Goal: Information Seeking & Learning: Learn about a topic

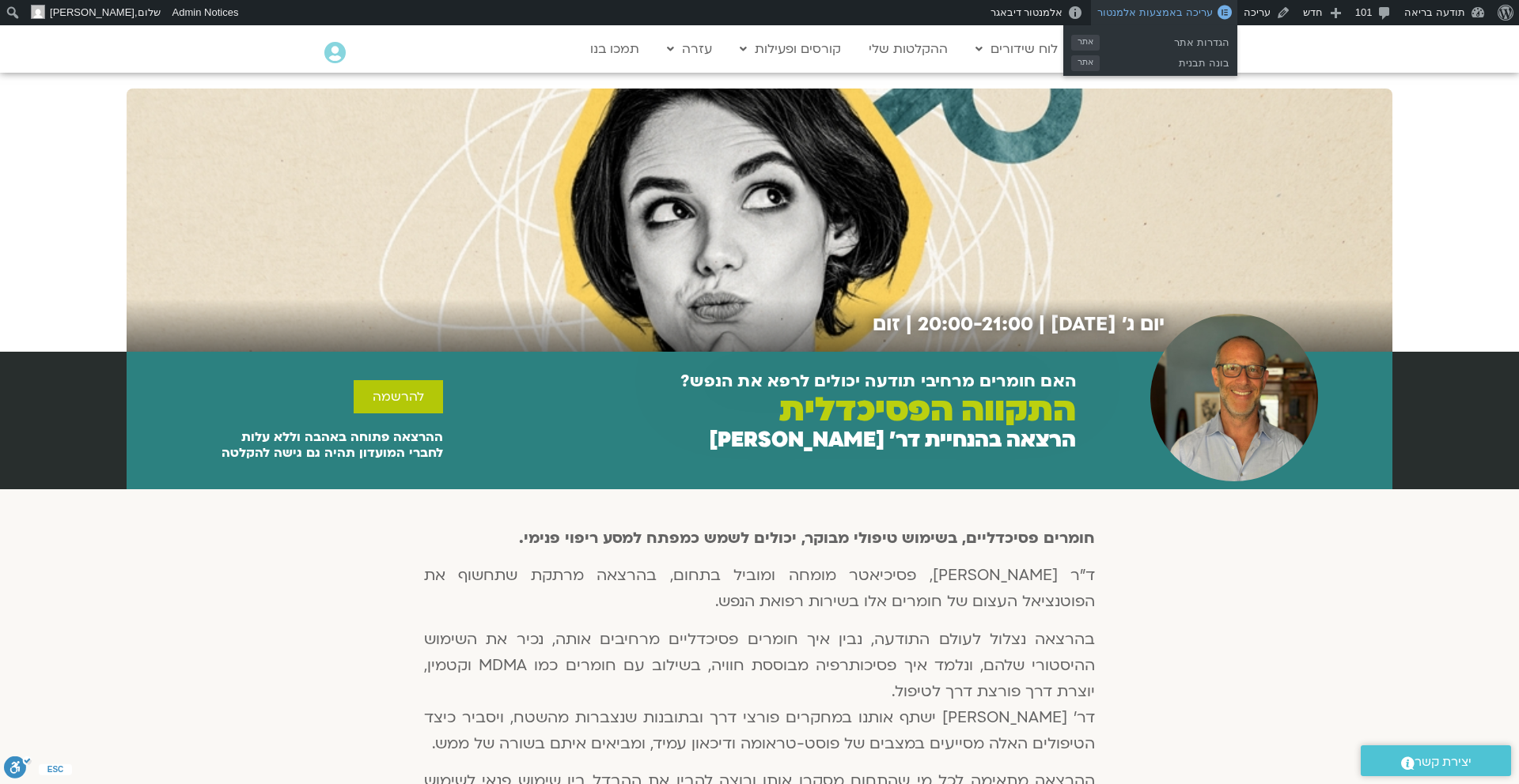
click at [1196, 12] on span "עריכה באמצעות אלמנטור" at bounding box center [1153, 12] width 114 height 12
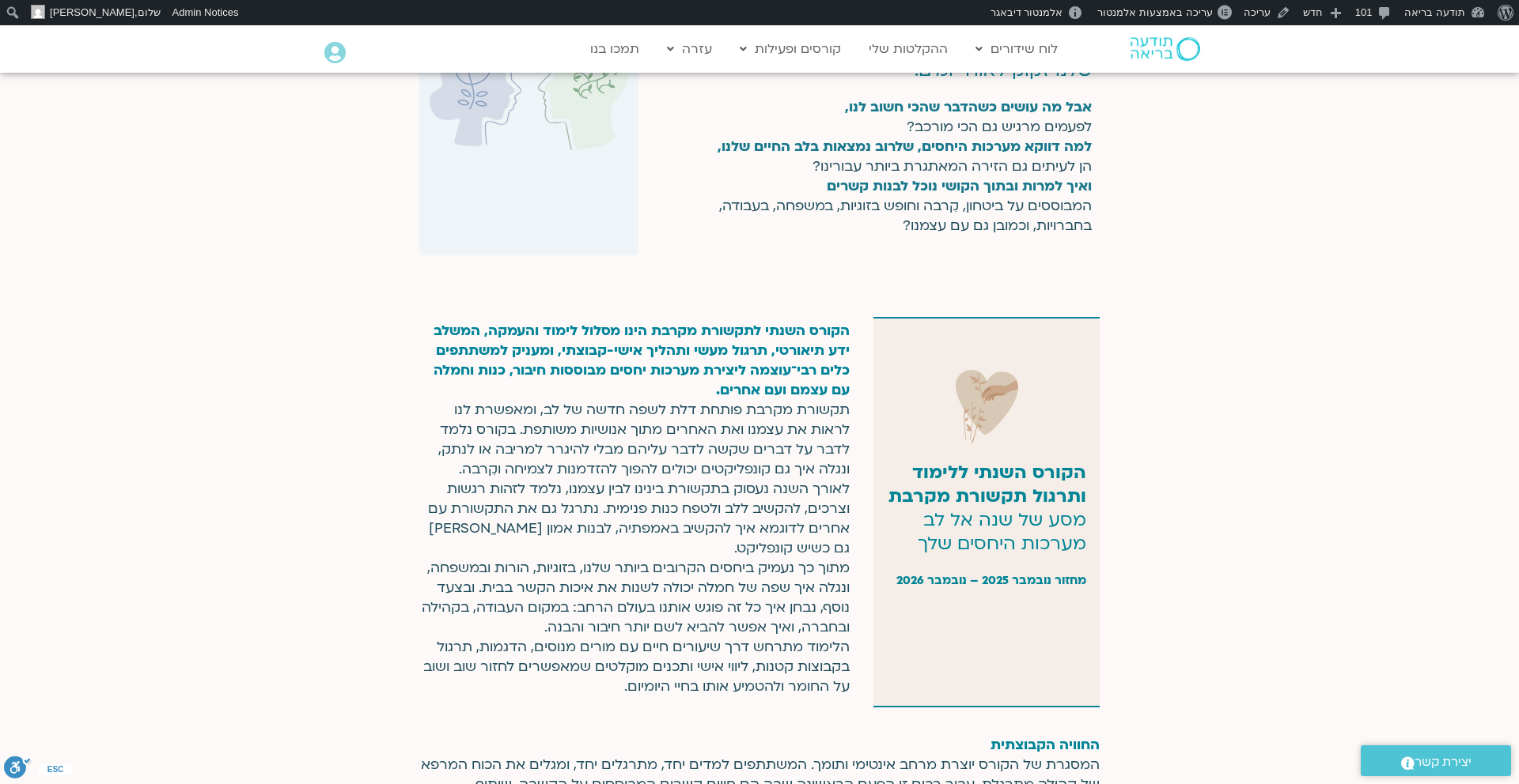
scroll to position [649, 0]
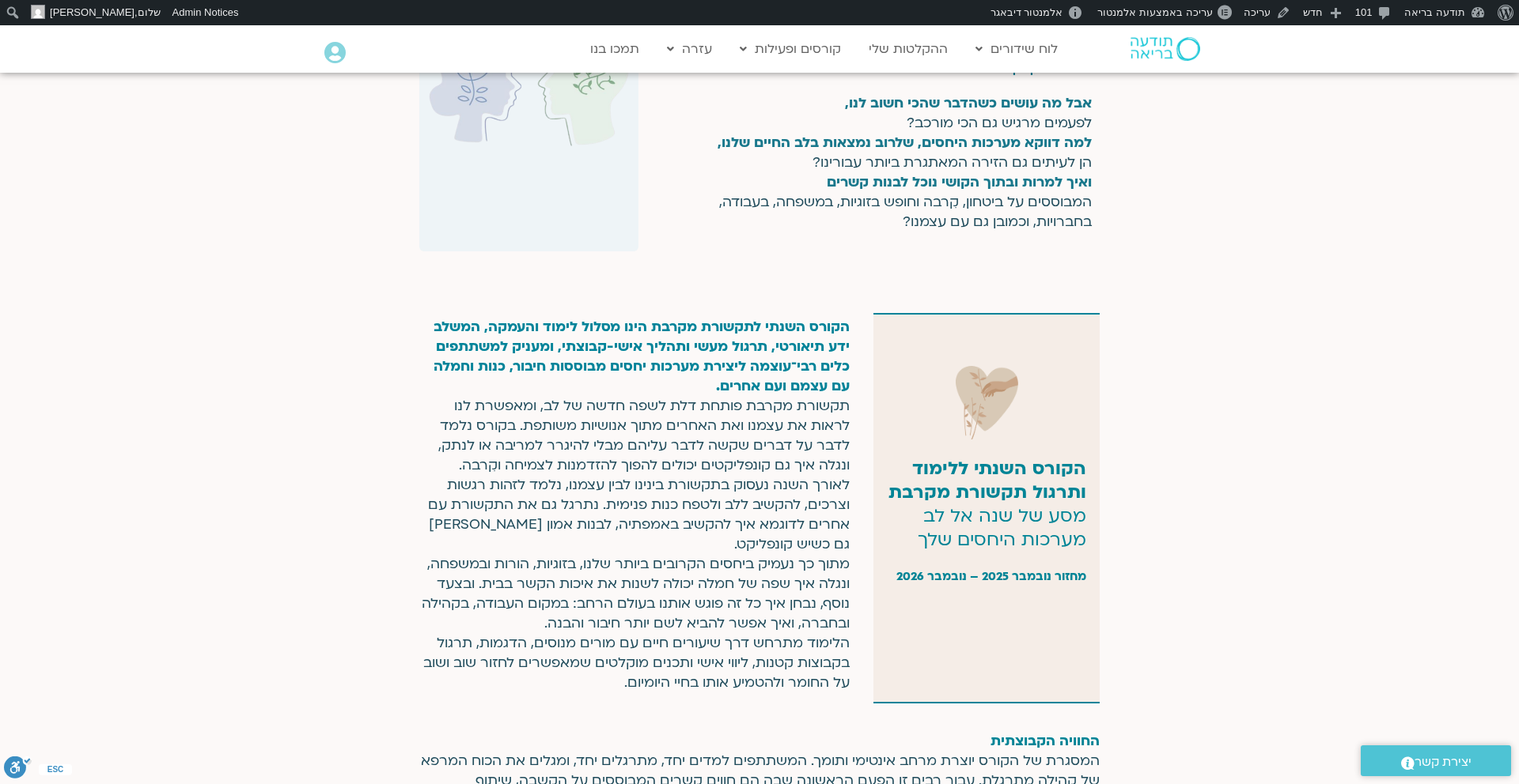
click at [1034, 483] on strong "ותרגול תקשורת מקרבת" at bounding box center [987, 492] width 198 height 25
drag, startPoint x: 919, startPoint y: 536, endPoint x: 1081, endPoint y: 519, distance: 162.9
click at [1081, 519] on p "הקורס השנתי ללימוד ותרגול תקשורת מקרבת מסע של שנה אל [PERSON_NAME] מערכות היחסי…" at bounding box center [986, 504] width 199 height 95
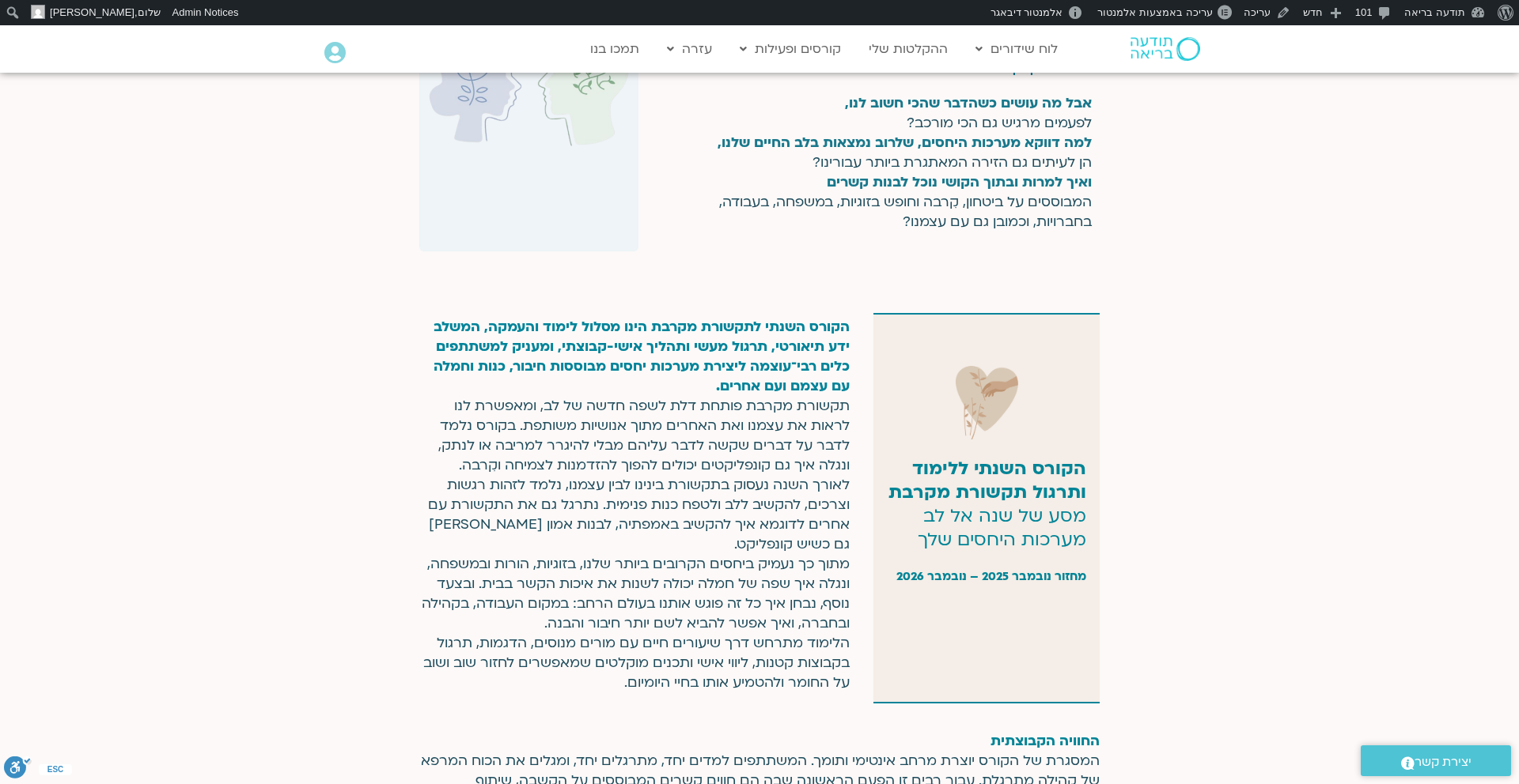
click at [1027, 575] on p "מחזור נובמבר 2025 – נובמבר 2026" at bounding box center [986, 577] width 199 height 24
drag, startPoint x: 913, startPoint y: 538, endPoint x: 1087, endPoint y: 517, distance: 175.3
click at [1087, 517] on div "הקורס השנתי ללימוד ותרגול תקשורת מקרבת מסע של שנה אל [PERSON_NAME] מערכות היחסי…" at bounding box center [986, 508] width 226 height 390
copy p "מסע של שנה אל לב מערכות היחסים שלך"
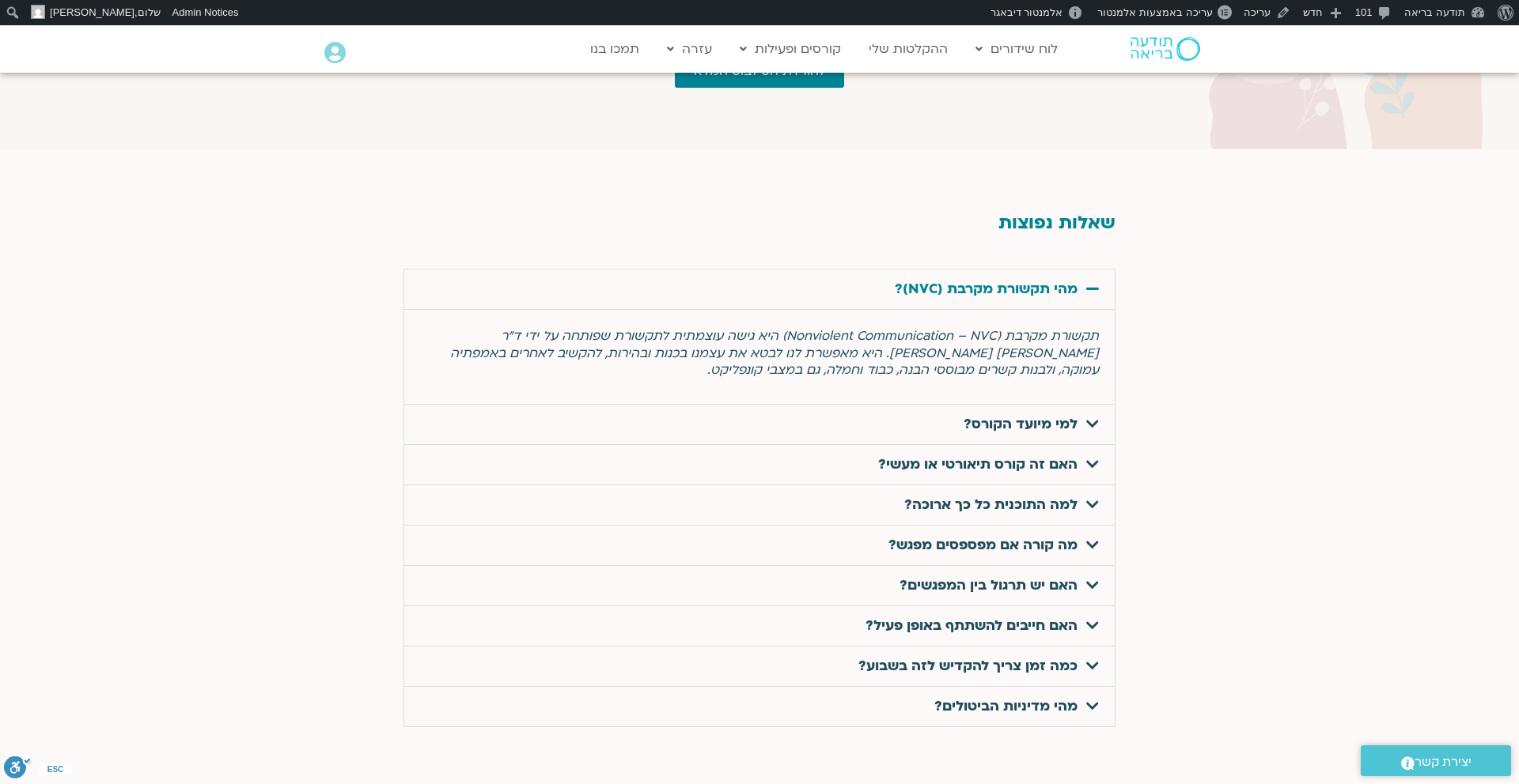
scroll to position [4911, 0]
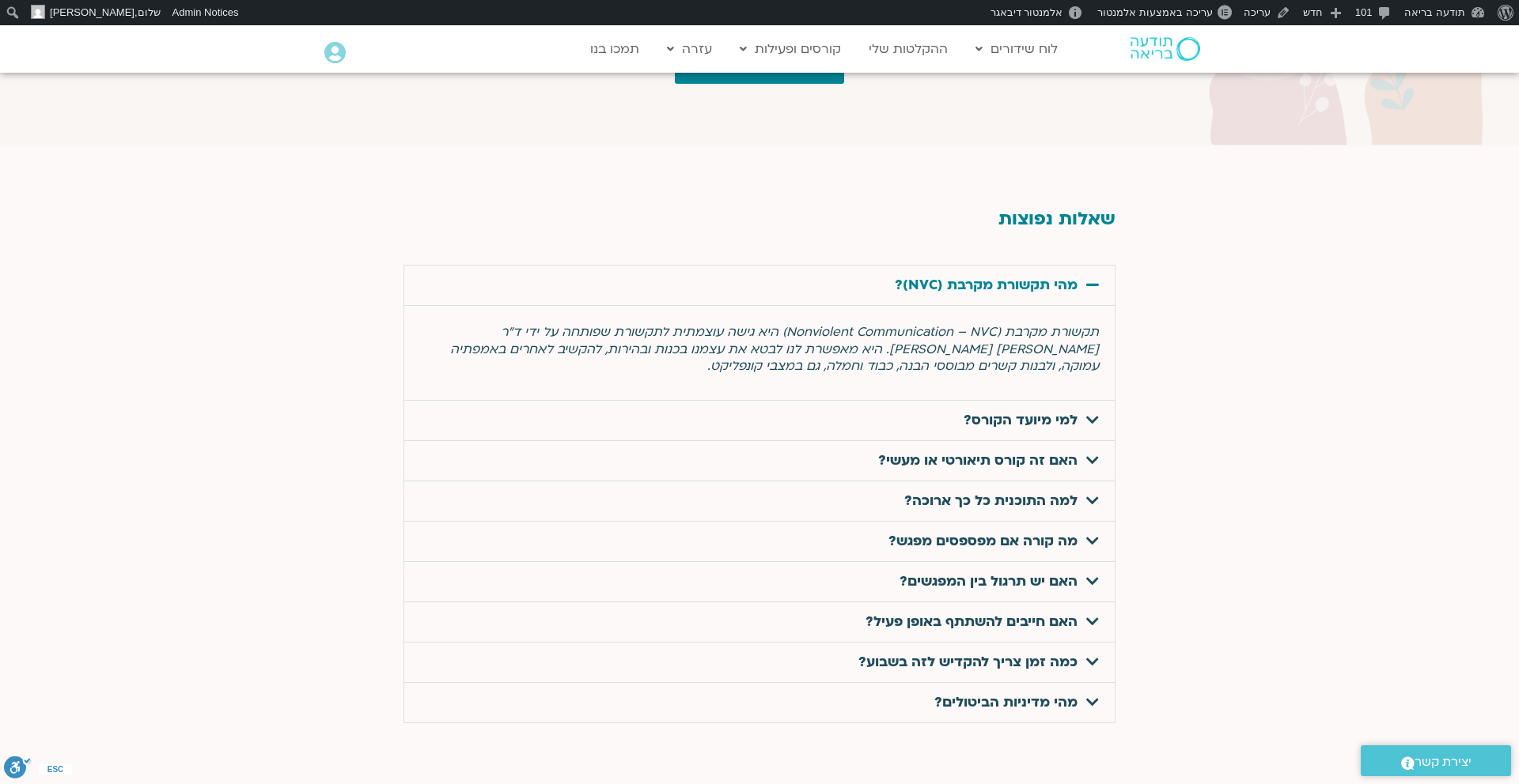
click at [1070, 411] on link "למי מיועד הקורס?" at bounding box center [1020, 420] width 114 height 18
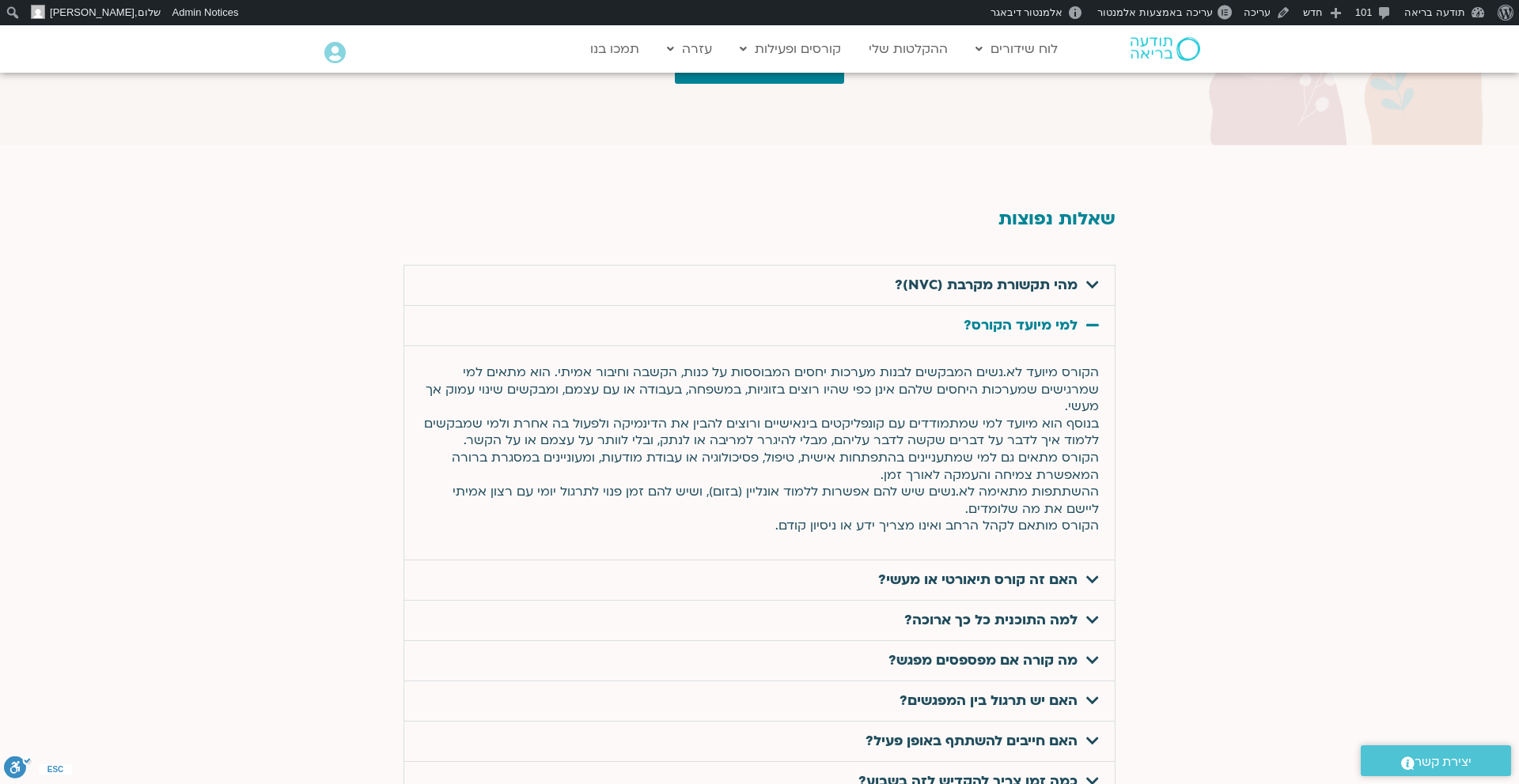
click at [1071, 571] on link "האם זה קורס תיאורטי או מעשי?" at bounding box center [978, 579] width 200 height 18
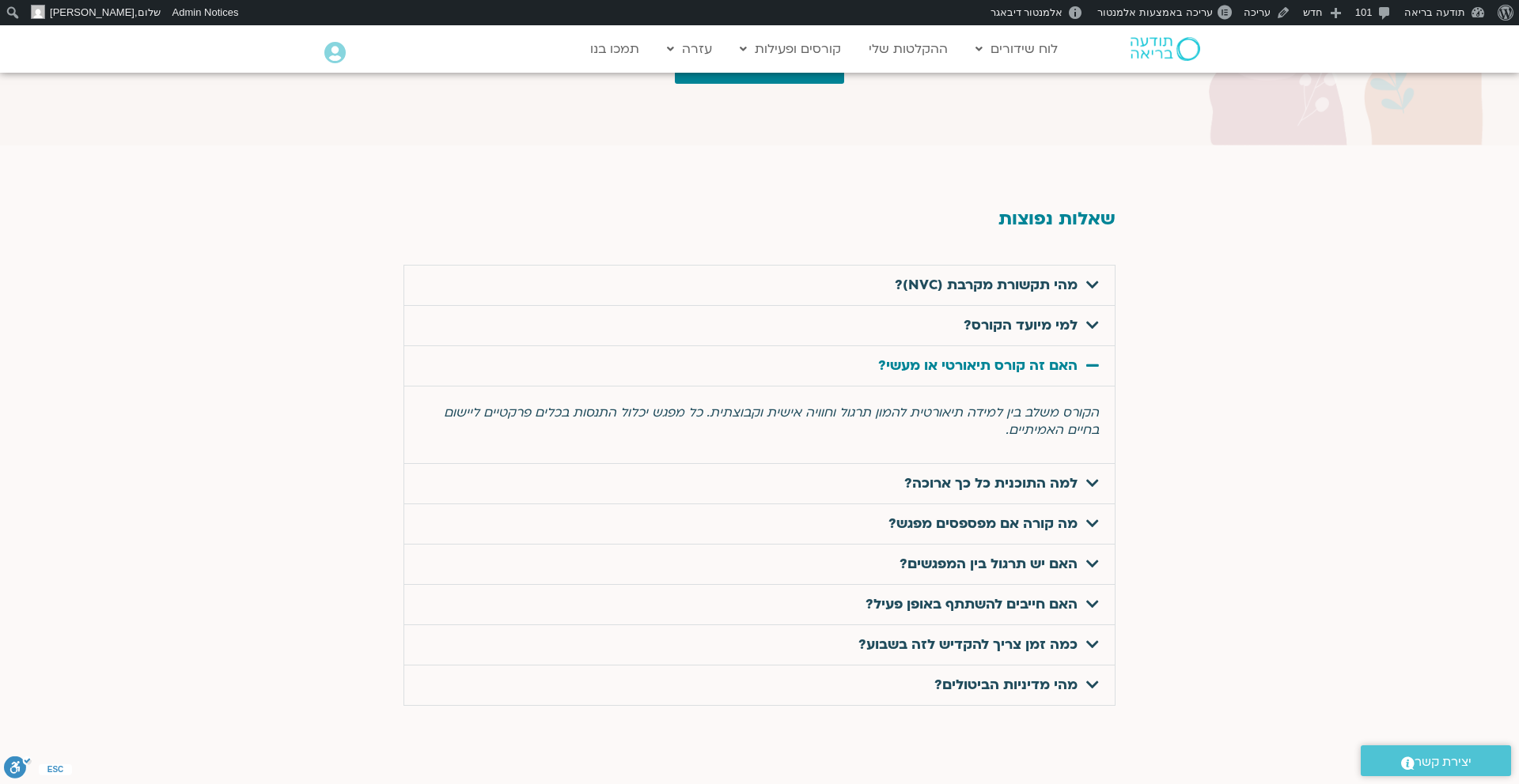
click at [1059, 475] on link "למה התוכנית כל כך ארוכה?" at bounding box center [990, 483] width 173 height 18
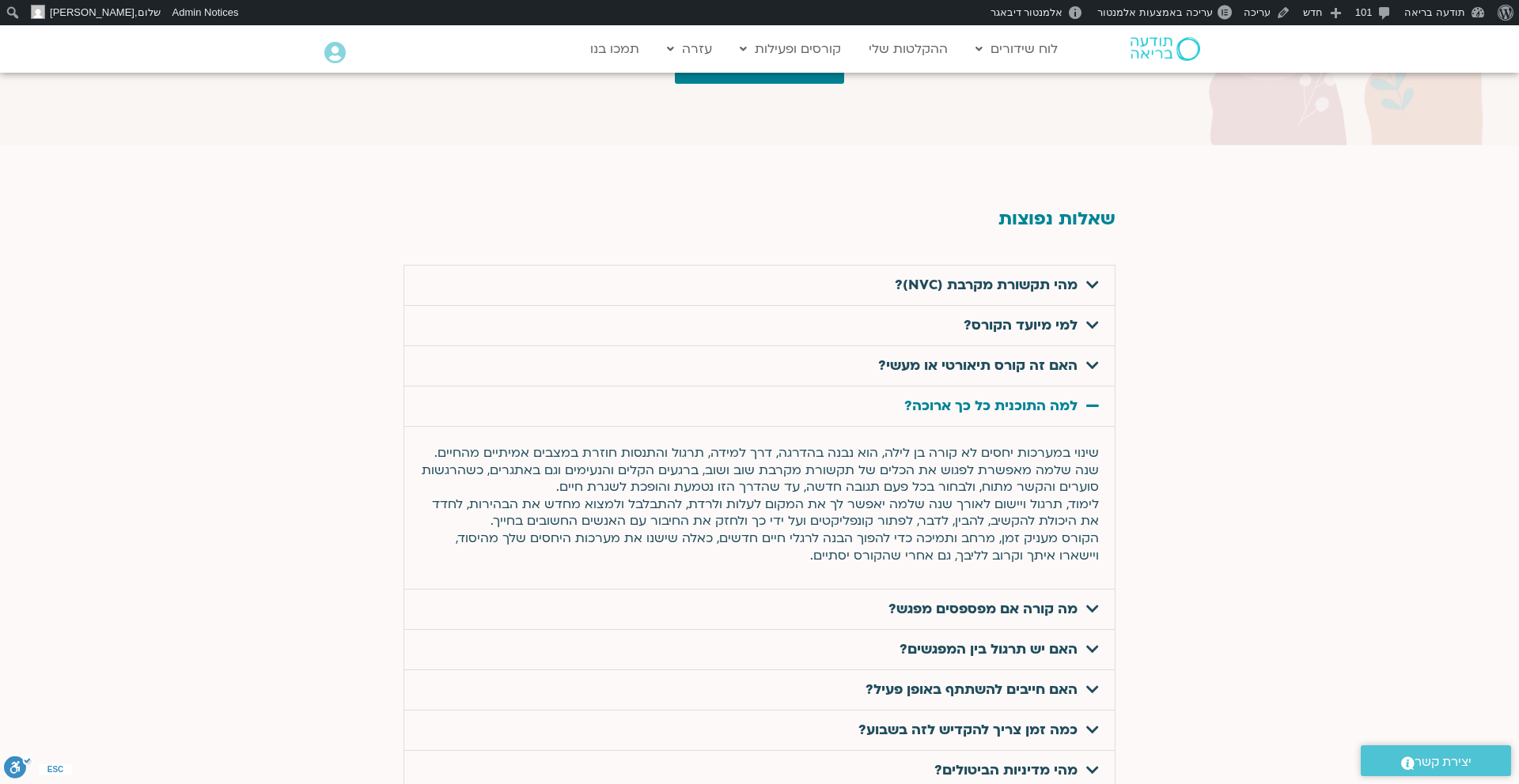
click at [1049, 600] on link "מה קורה אם מפספסים מפגש?" at bounding box center [983, 609] width 189 height 18
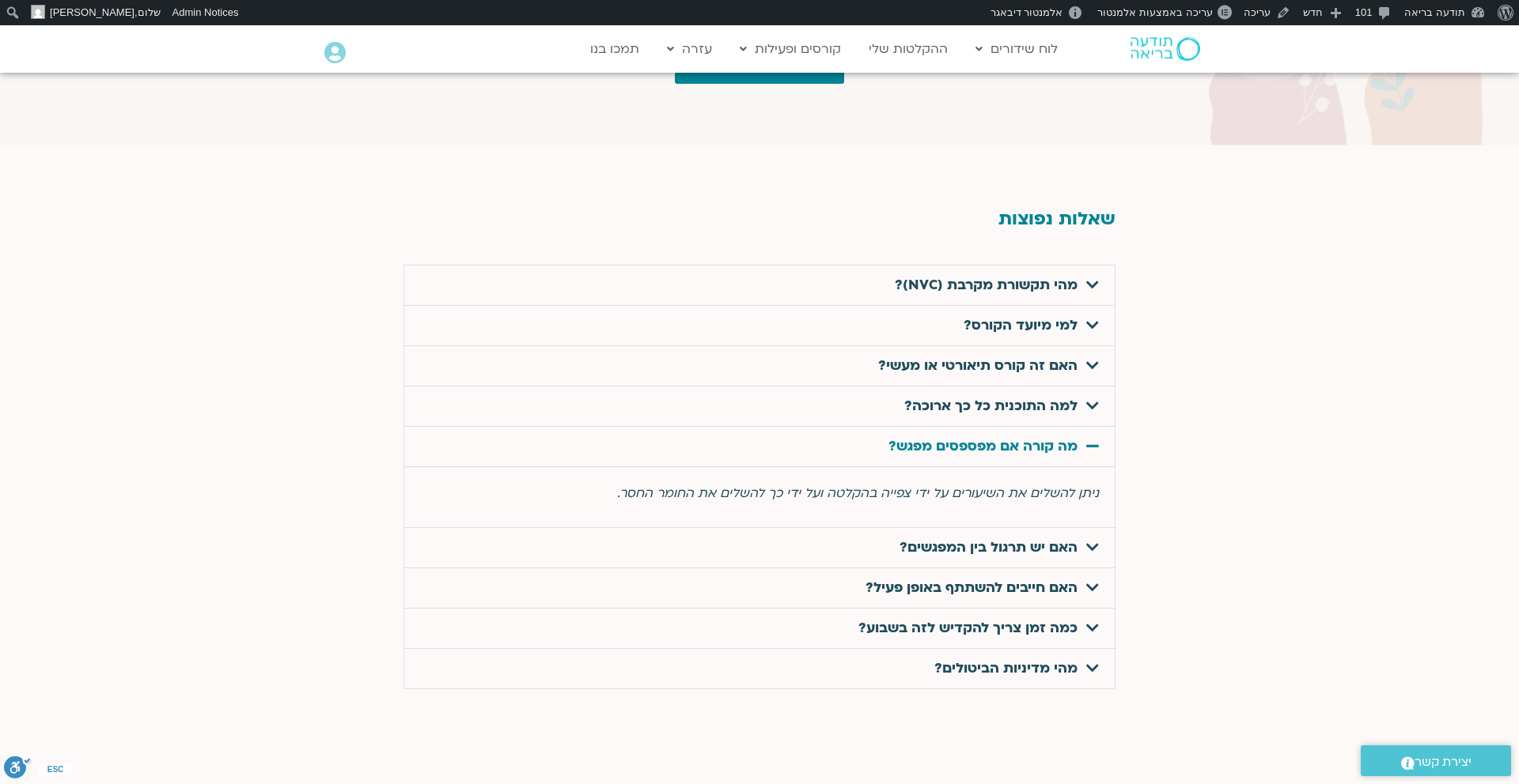
click at [1040, 538] on link "האם יש תרגול בין המפגשים?" at bounding box center [988, 547] width 178 height 18
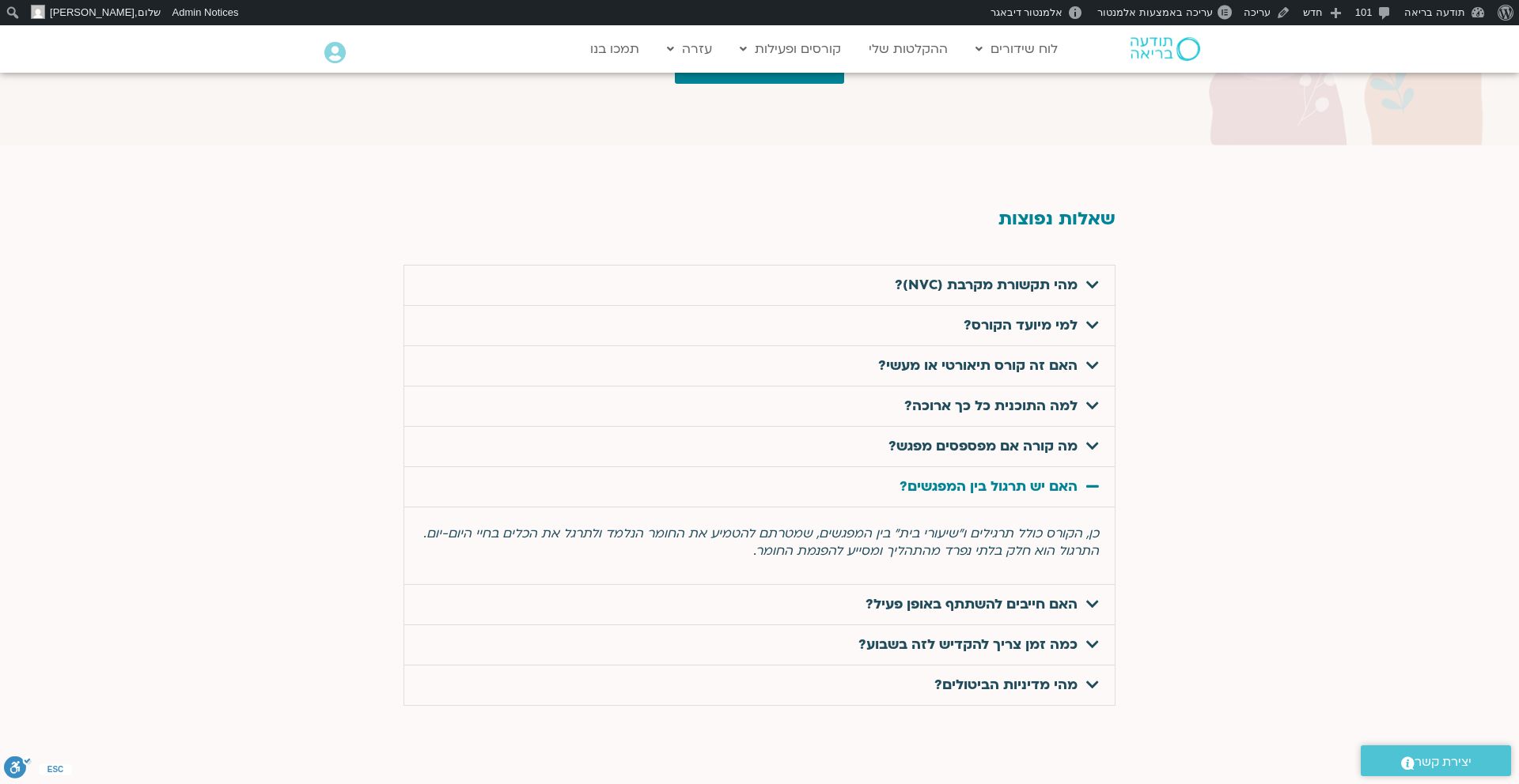
click at [1036, 595] on link "האם חייבים להשתתף באופן פעיל?" at bounding box center [971, 603] width 212 height 18
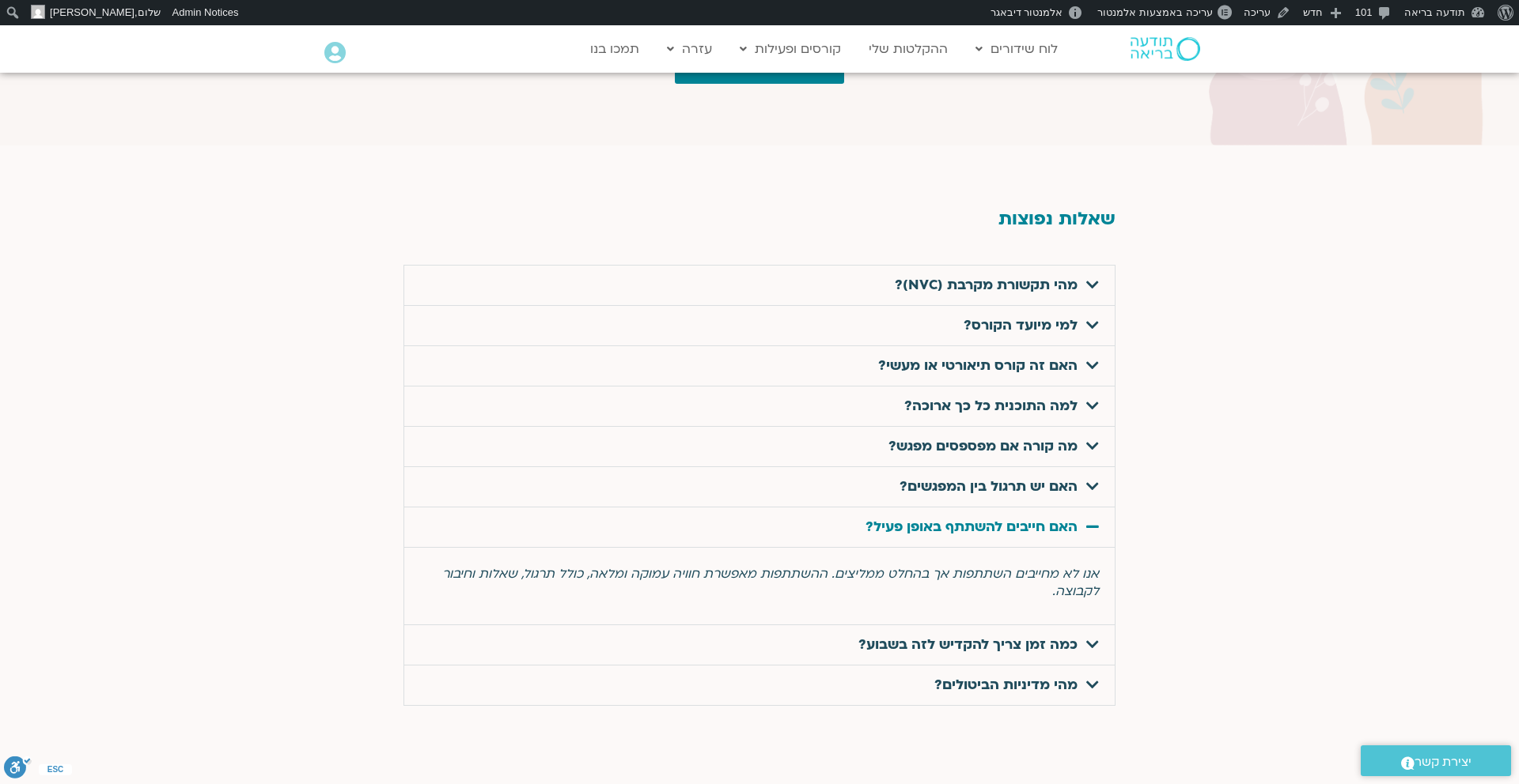
click at [1033, 635] on link "כמה זמן צריך להקדיש לזה בשבוע?" at bounding box center [968, 644] width 219 height 18
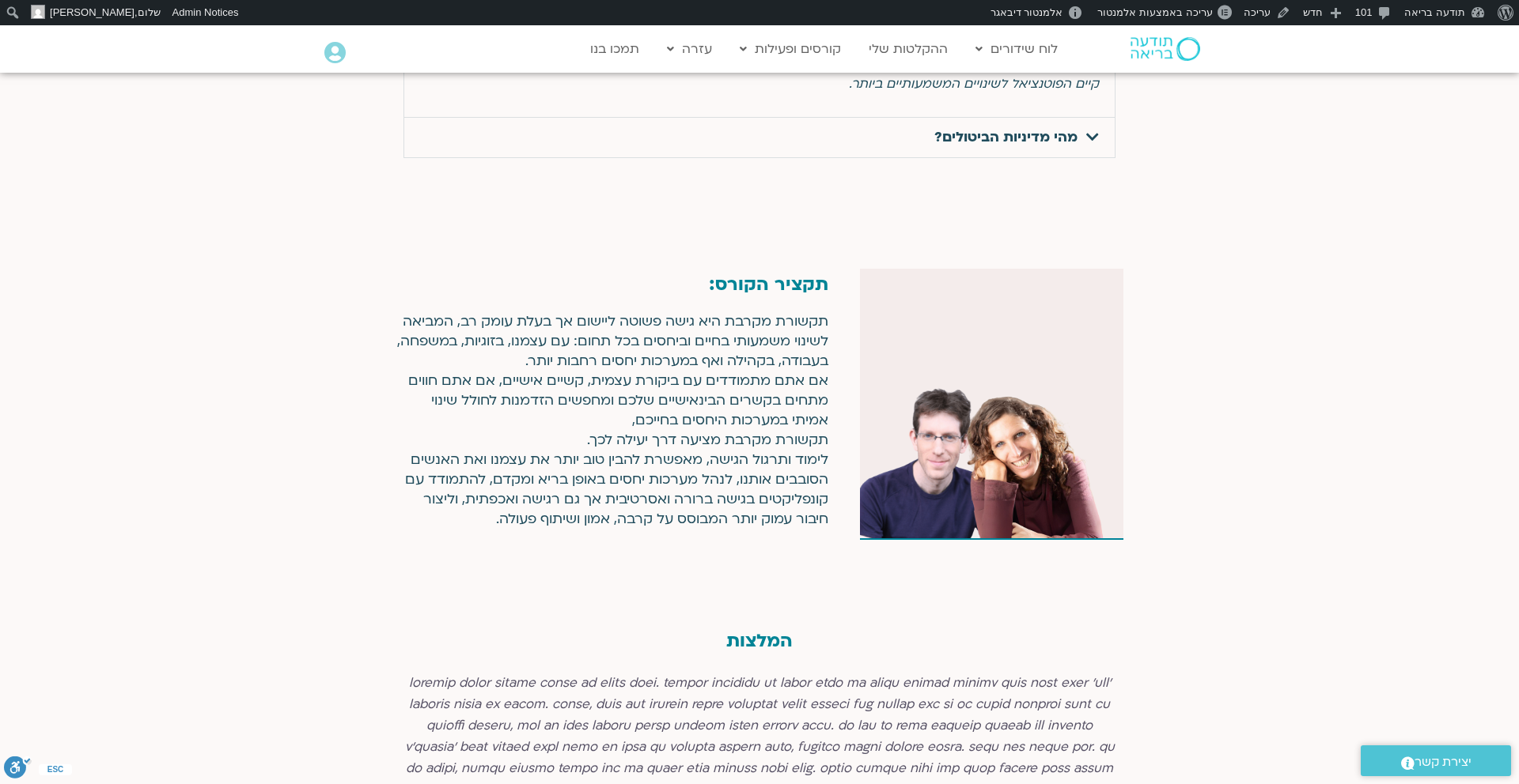
scroll to position [5503, 0]
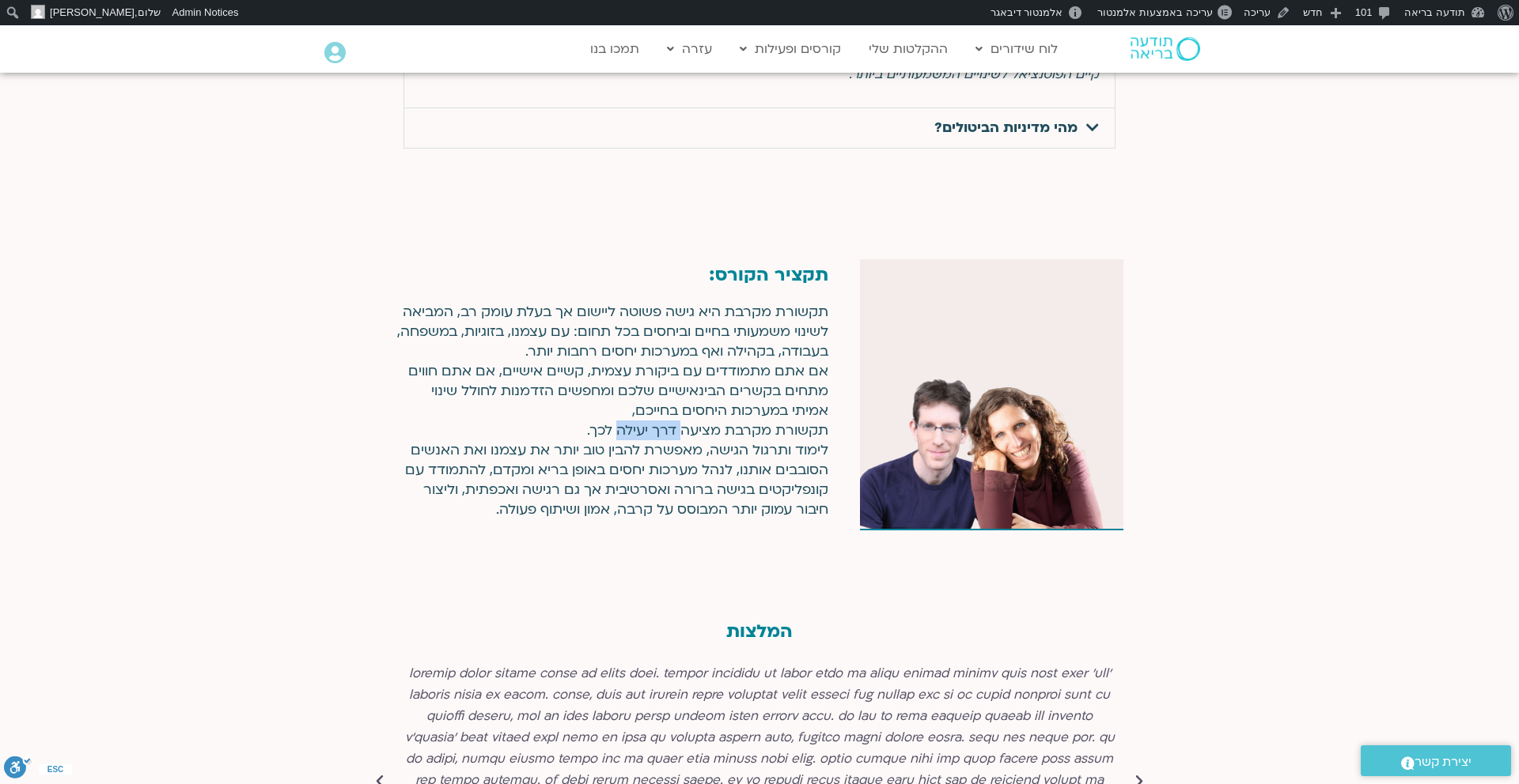
drag, startPoint x: 680, startPoint y: 407, endPoint x: 618, endPoint y: 407, distance: 62.0
click at [617, 407] on p "תקשורת מקרבת היא גישה פשוטה ליישום אך בעלת עומק רב, המביאה לשינוי משמעותי בחיים…" at bounding box center [612, 410] width 433 height 217
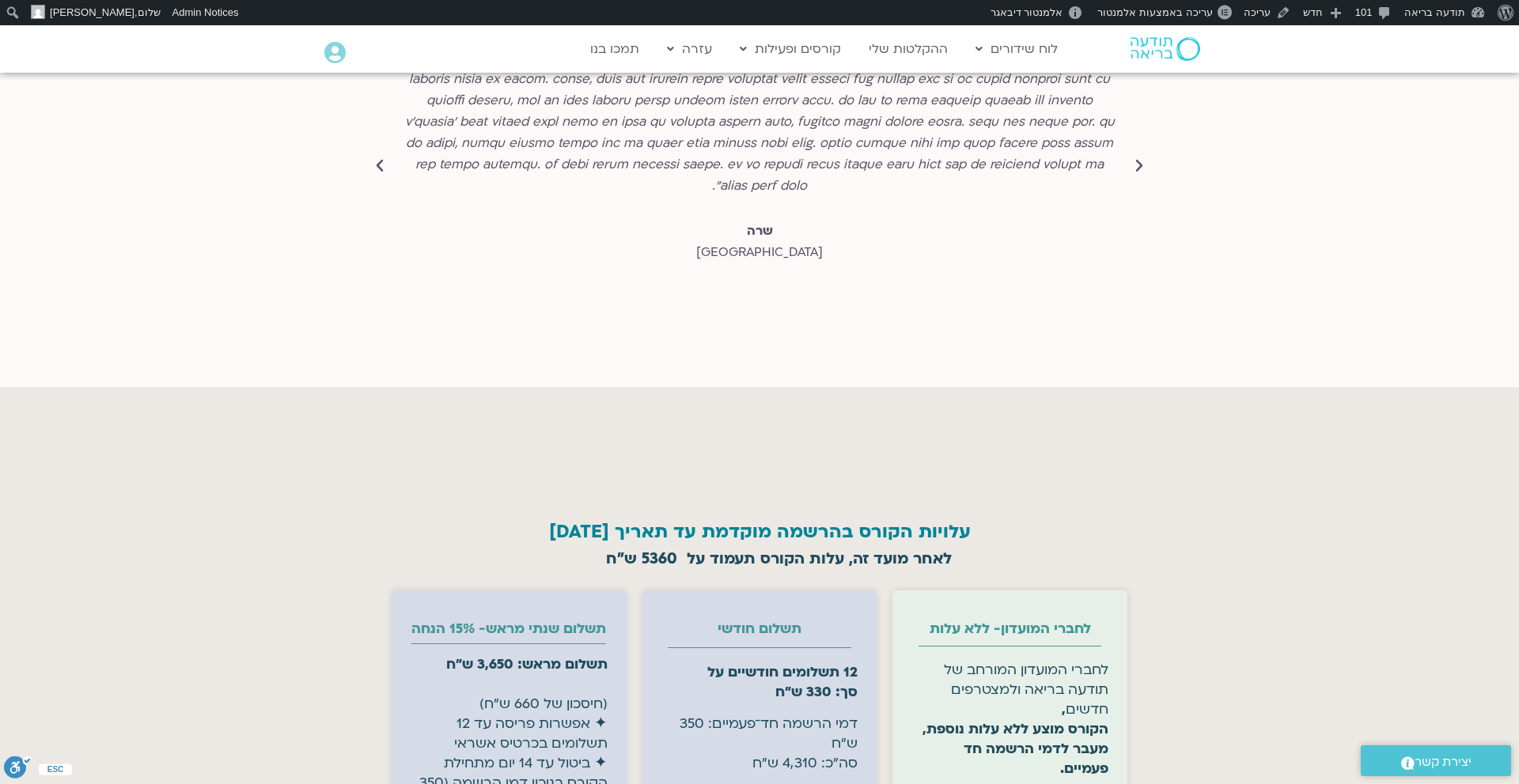
scroll to position [6002, 0]
